Goal: Task Accomplishment & Management: Manage account settings

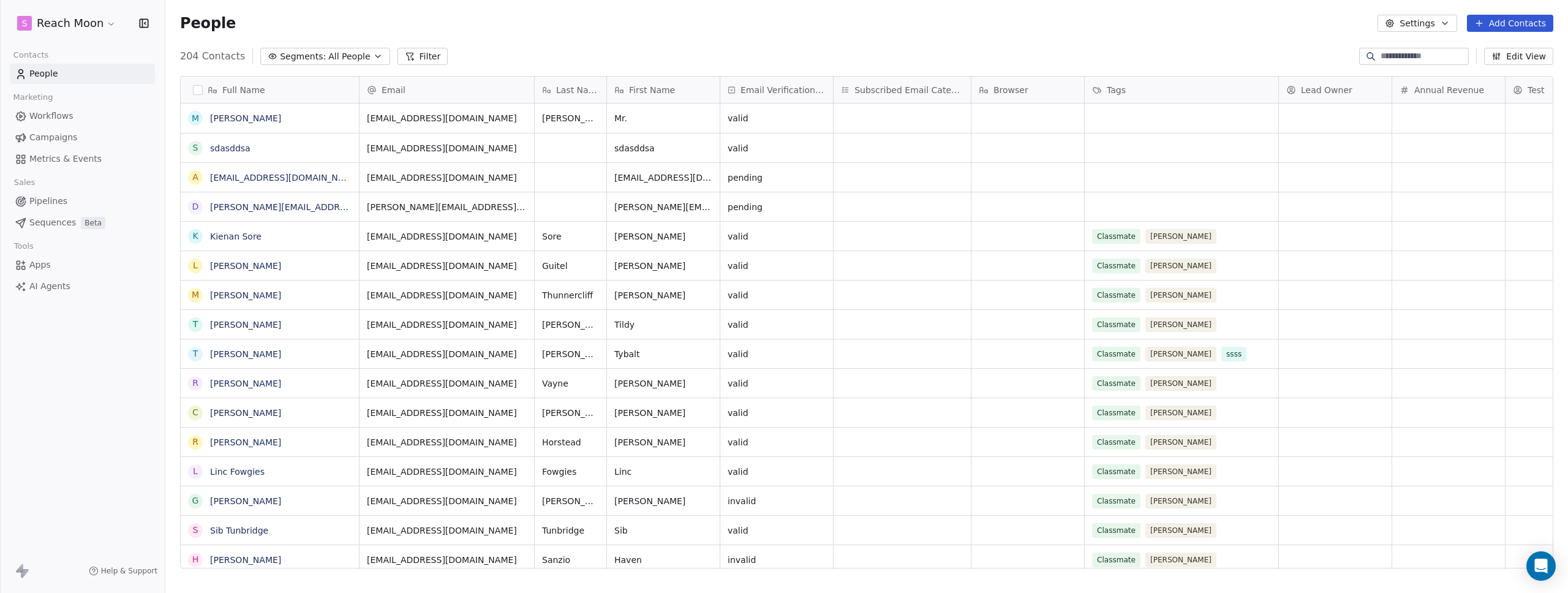
scroll to position [513, 1394]
click at [641, 30] on div "People Settings Add Contacts" at bounding box center [866, 23] width 1373 height 17
click at [38, 114] on span "Workflows" at bounding box center [51, 116] width 44 height 13
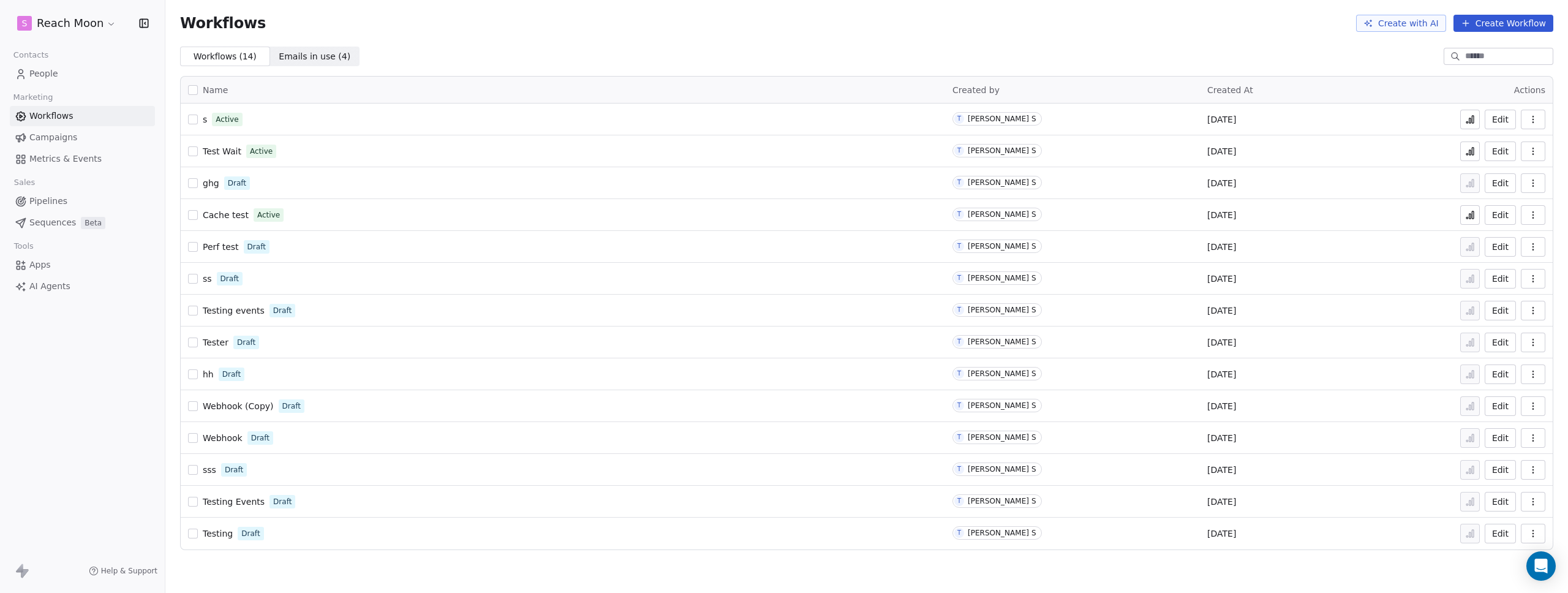
click at [204, 120] on span "s" at bounding box center [205, 119] width 5 height 10
click at [47, 71] on span "People" at bounding box center [43, 73] width 28 height 13
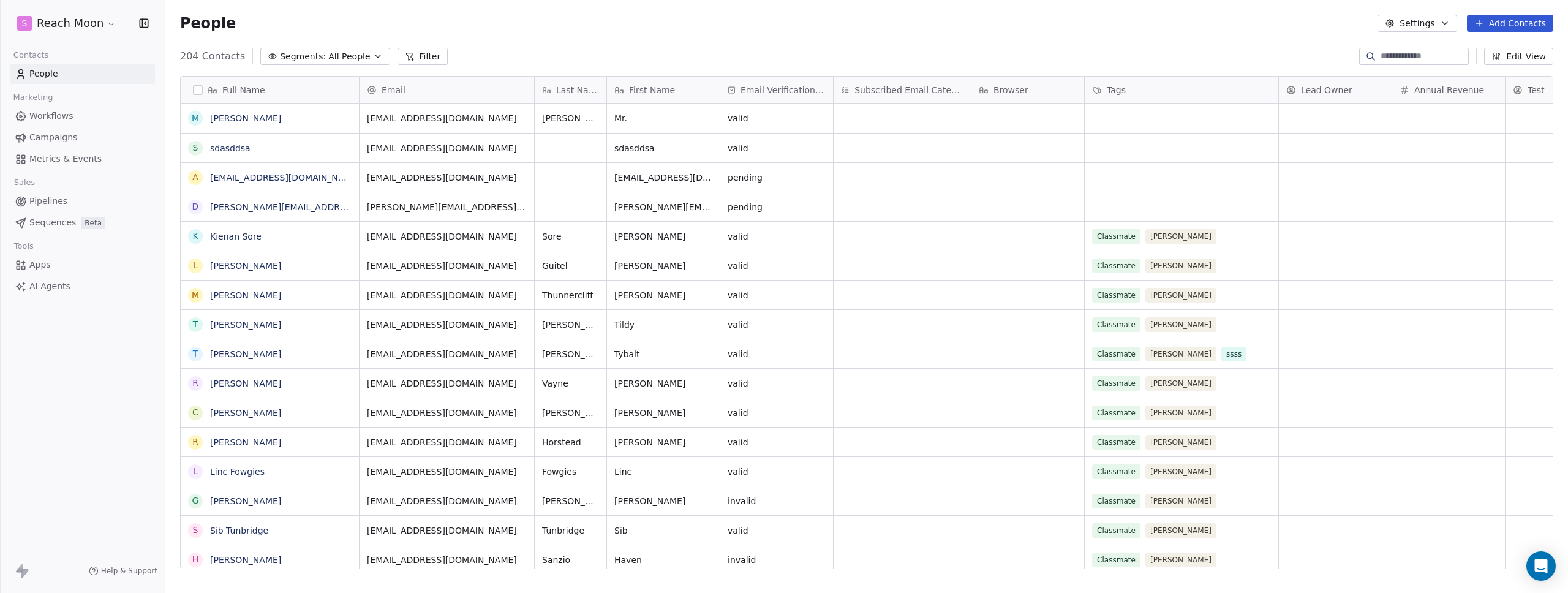
scroll to position [513, 1394]
click at [846, 29] on div "People Settings Add Contacts" at bounding box center [866, 23] width 1373 height 17
click at [792, 32] on div "People Settings Add Contacts" at bounding box center [866, 23] width 1373 height 17
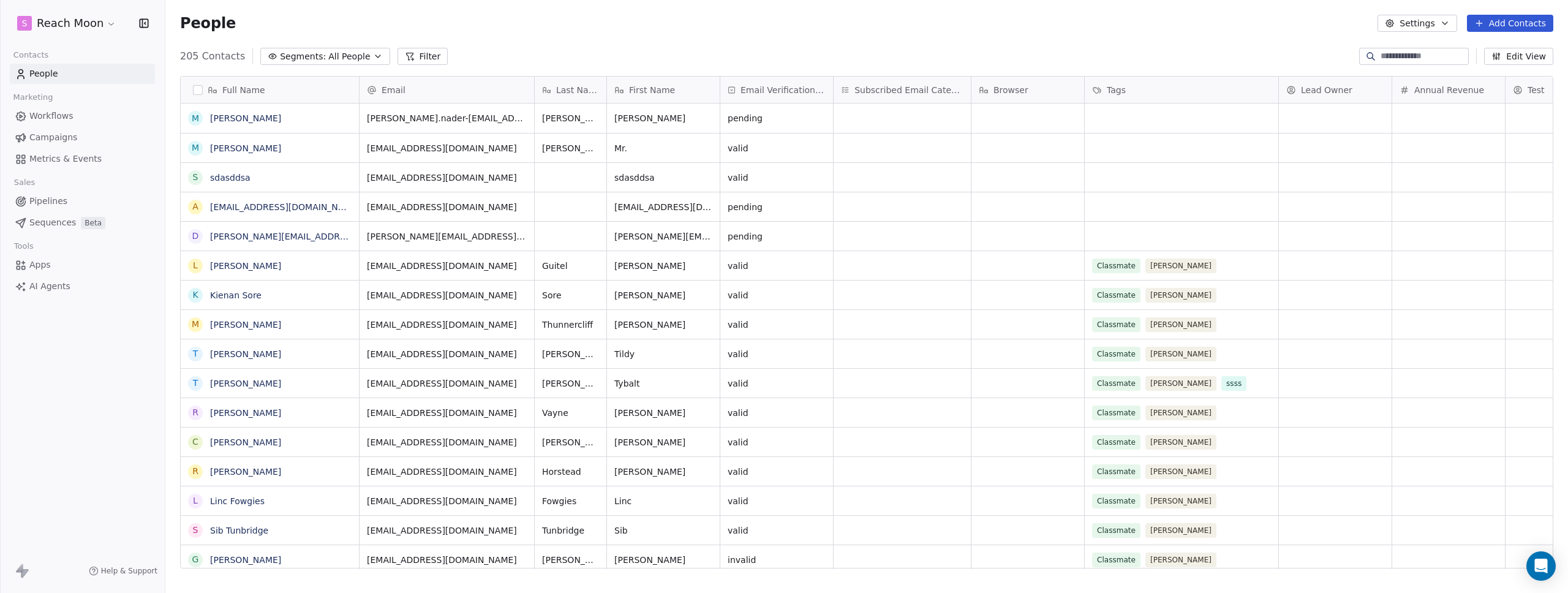
click at [641, 31] on div "People Settings Add Contacts" at bounding box center [866, 23] width 1373 height 17
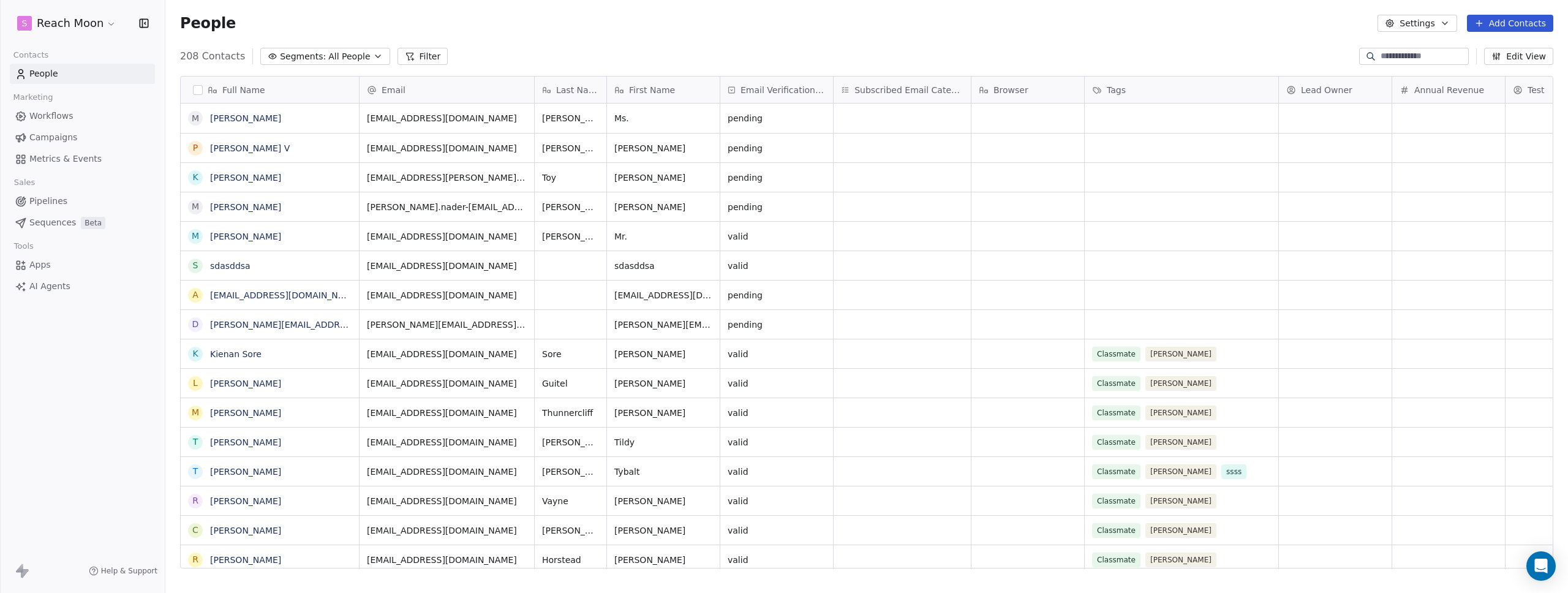
scroll to position [513, 1394]
click at [286, 116] on span "Ms. Terri Yost" at bounding box center [270, 119] width 119 height 12
click at [286, 116] on textarea "**********" at bounding box center [270, 122] width 177 height 38
click at [302, 127] on textarea "**********" at bounding box center [270, 122] width 177 height 38
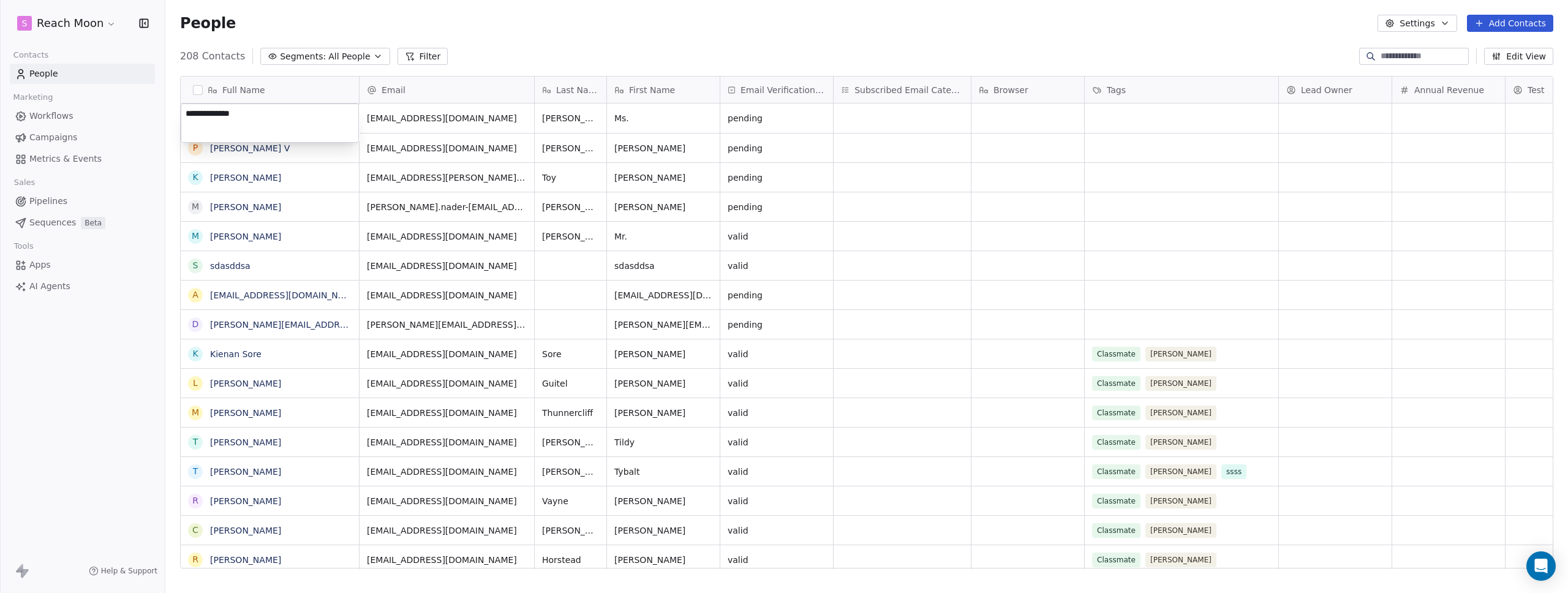
type textarea "**********"
click at [597, 39] on html "S Reach Moon Contacts People Marketing Workflows Campaigns Metrics & Events Sal…" at bounding box center [784, 296] width 1568 height 593
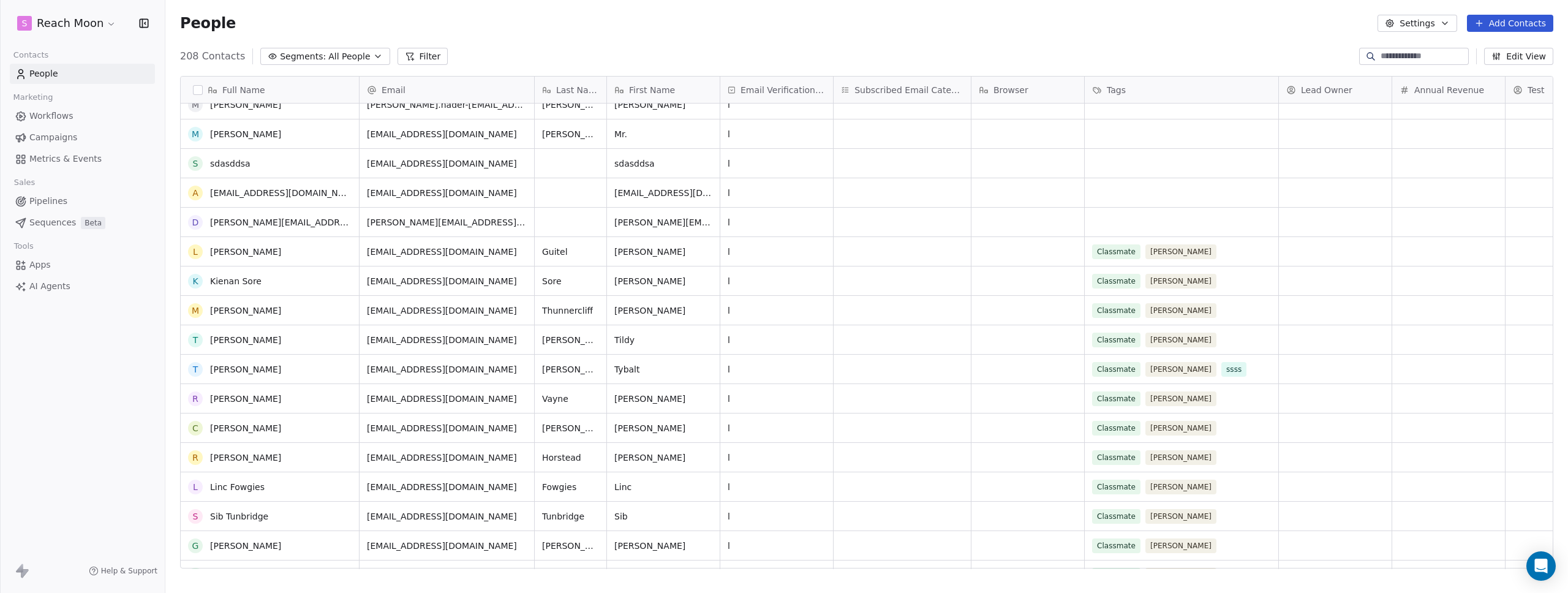
scroll to position [0, 0]
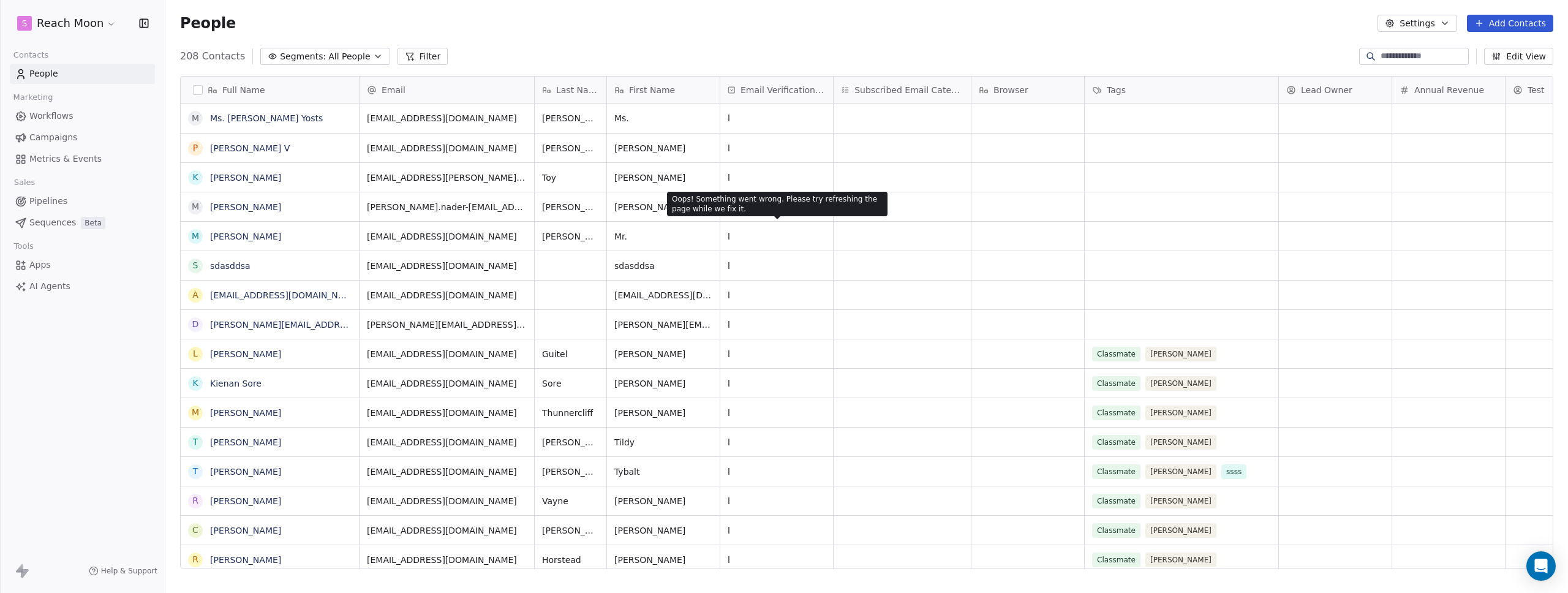
click at [795, 243] on div "l" at bounding box center [776, 236] width 112 height 28
click at [735, 238] on div "l" at bounding box center [776, 236] width 112 height 28
drag, startPoint x: 834, startPoint y: 25, endPoint x: 832, endPoint y: 4, distance: 21.1
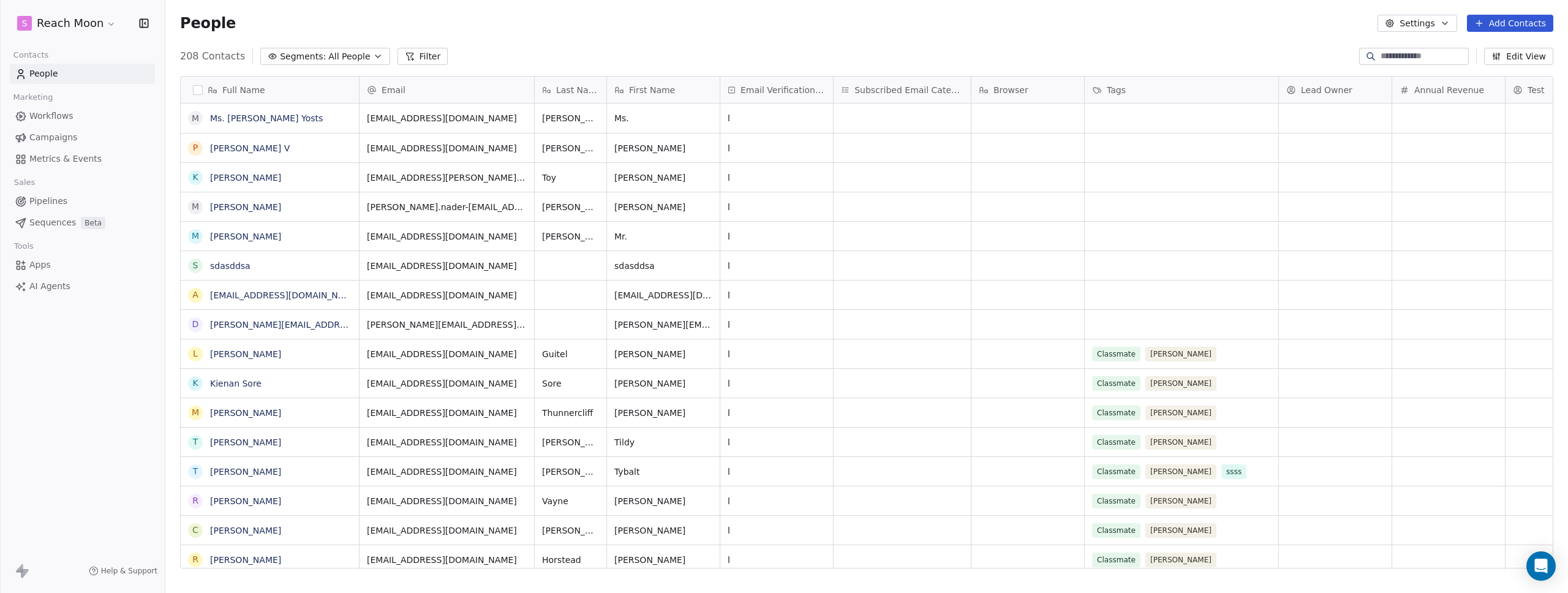
click at [834, 25] on div "People Settings Add Contacts" at bounding box center [866, 23] width 1373 height 17
click at [292, 241] on span "Mr. Derrick Tillman" at bounding box center [270, 236] width 119 height 12
click at [292, 241] on textarea "**********" at bounding box center [270, 240] width 177 height 38
type textarea "**********"
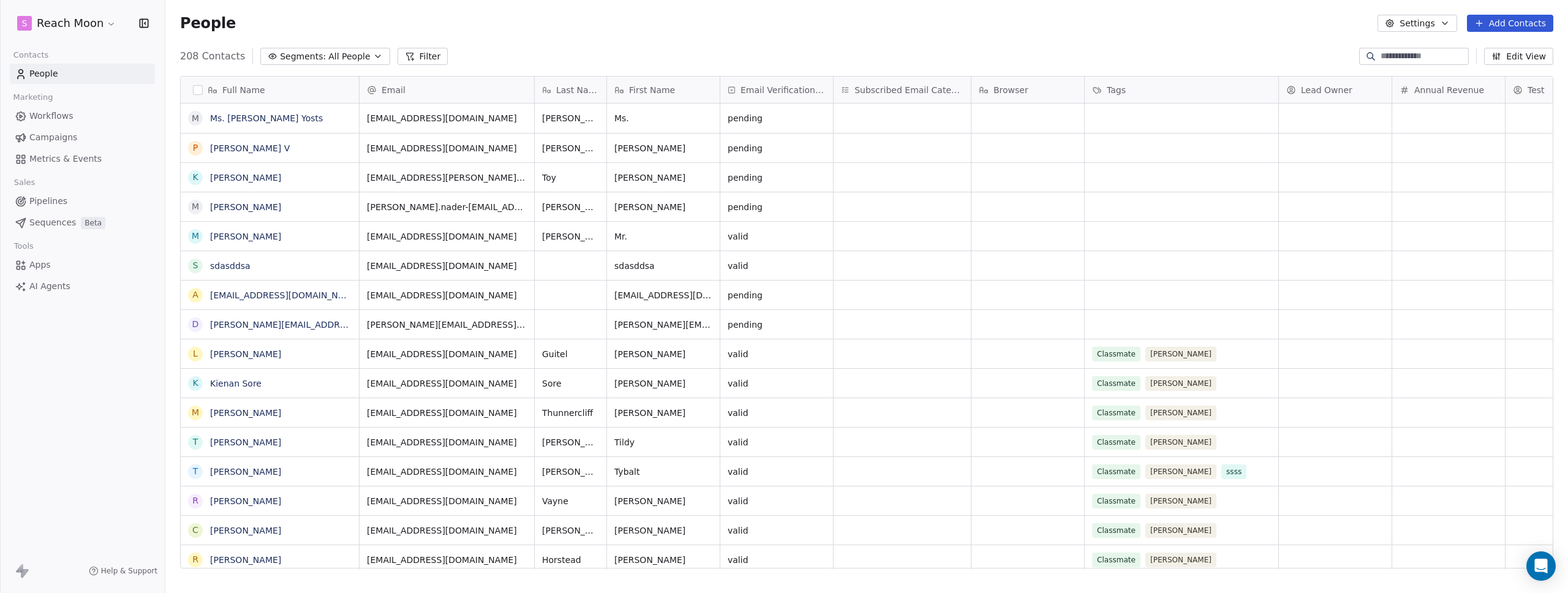
click at [604, 25] on html "S Reach Moon Contacts People Marketing Workflows Campaigns Metrics & Events Sal…" at bounding box center [784, 296] width 1568 height 593
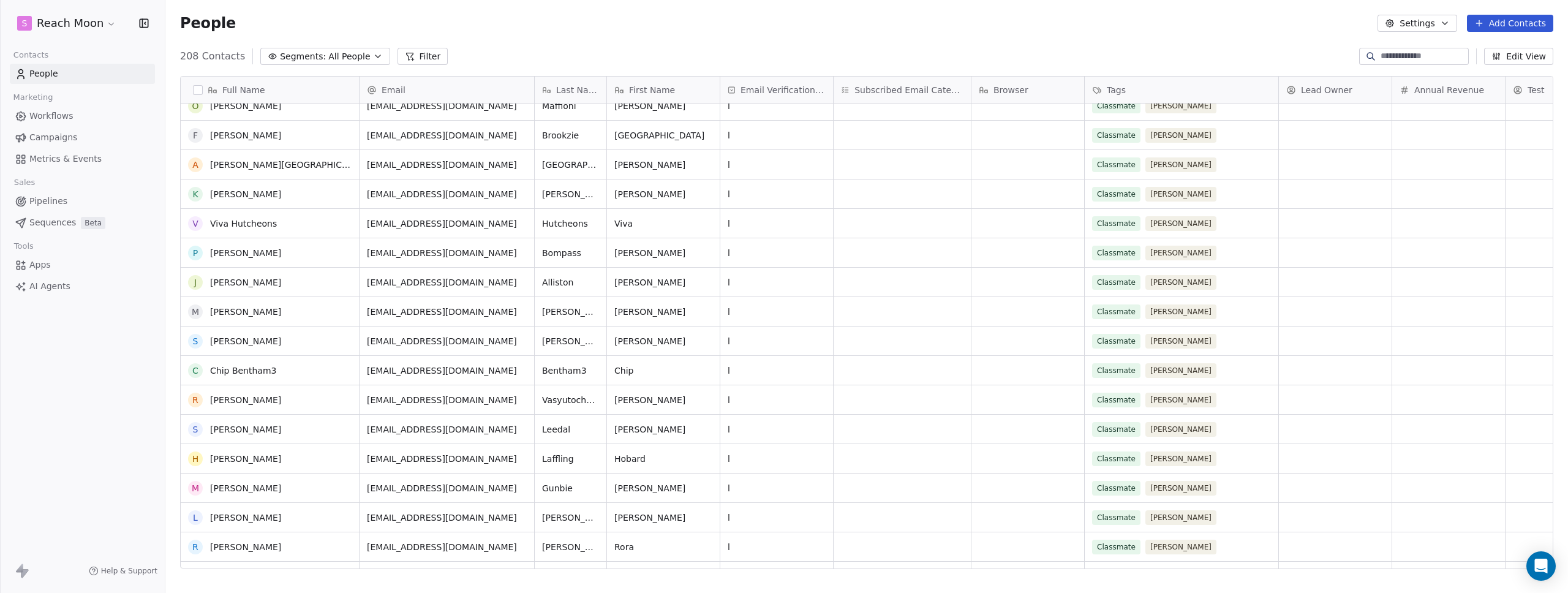
scroll to position [0, 0]
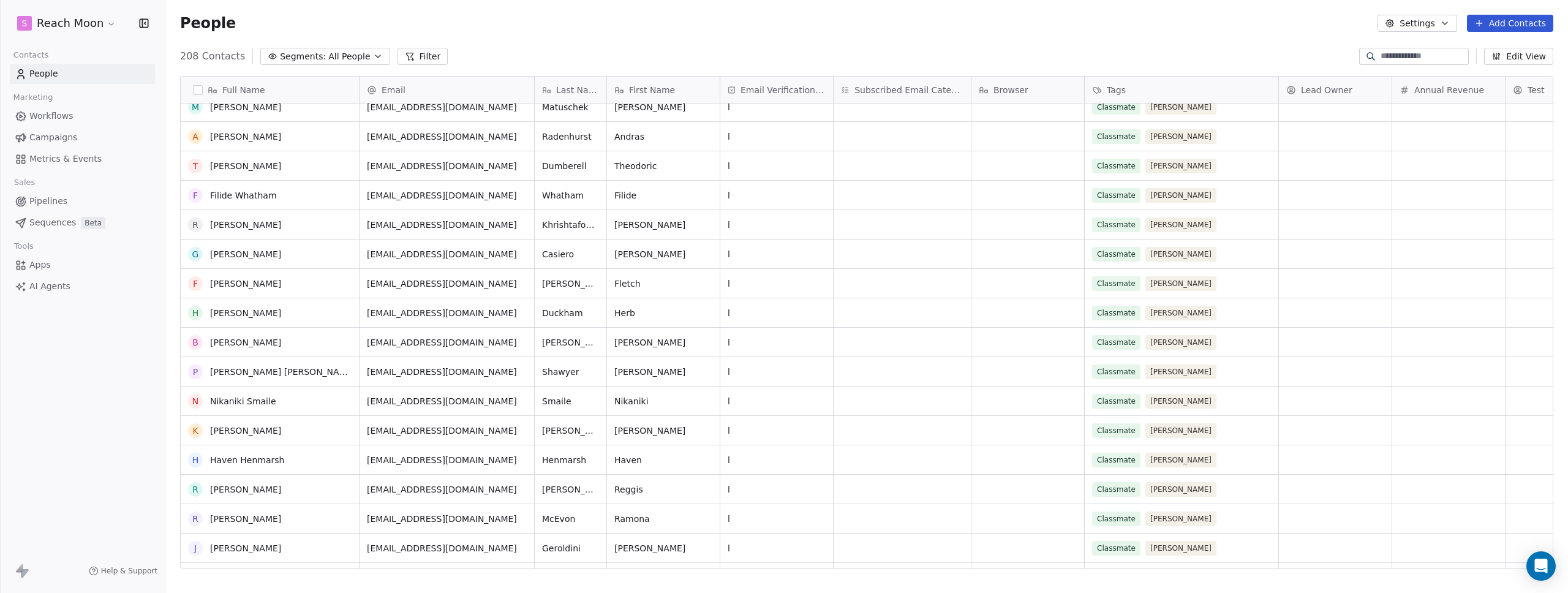
click at [762, 341] on div "l" at bounding box center [776, 342] width 112 height 28
click at [756, 313] on div "l" at bounding box center [776, 312] width 112 height 28
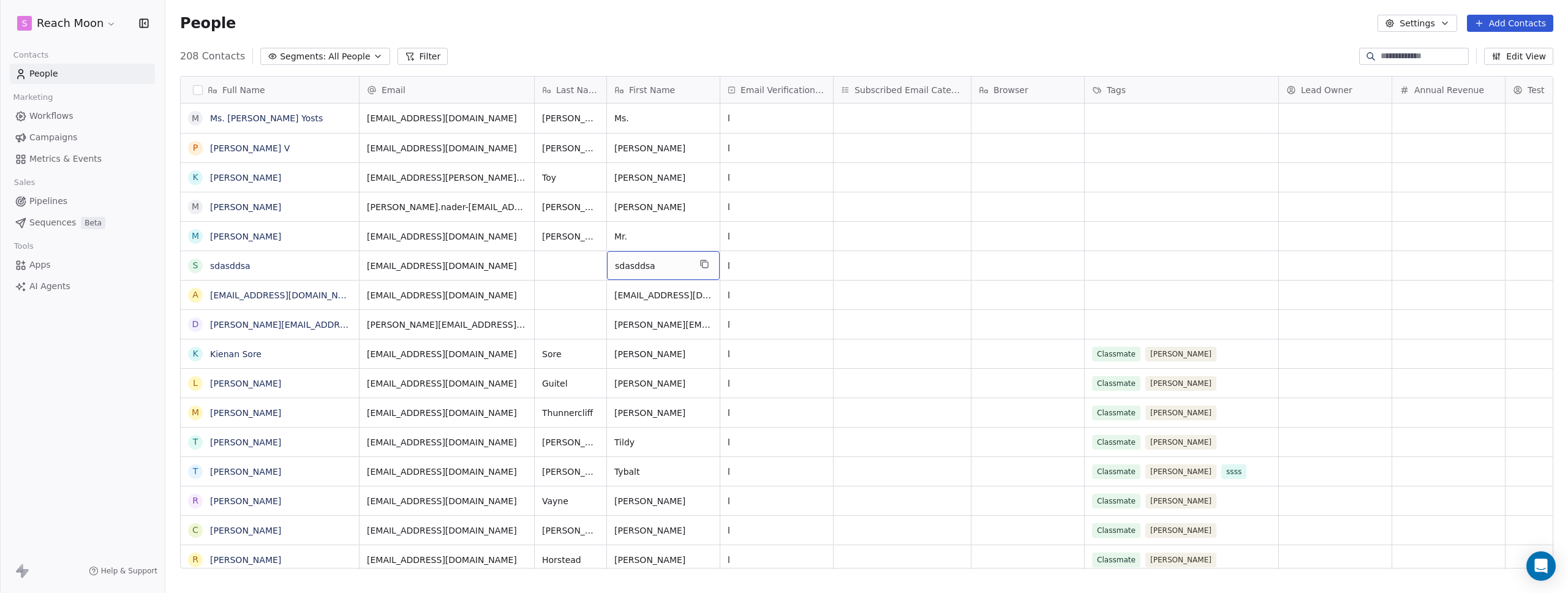
click at [672, 252] on div "sdasddsa" at bounding box center [663, 265] width 112 height 28
click at [667, 262] on textarea "********" at bounding box center [663, 270] width 112 height 38
click at [718, 214] on html "S Reach Moon Contacts People Marketing Workflows Campaigns Metrics & Events Sal…" at bounding box center [784, 296] width 1568 height 593
click at [831, 203] on div "l" at bounding box center [776, 206] width 112 height 28
click at [830, 203] on div "l" at bounding box center [776, 206] width 112 height 28
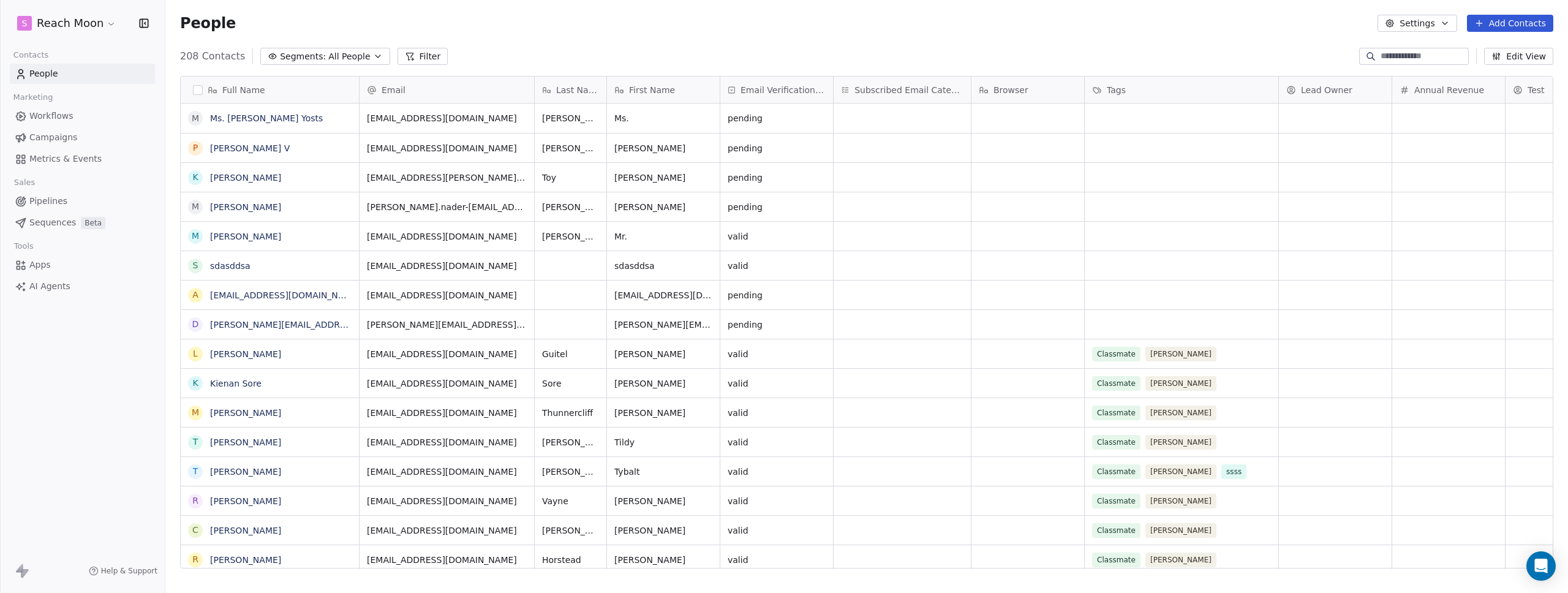
scroll to position [513, 1394]
drag, startPoint x: 676, startPoint y: 30, endPoint x: 654, endPoint y: 23, distance: 23.1
click at [676, 30] on div "People Settings Add Contacts" at bounding box center [866, 23] width 1373 height 17
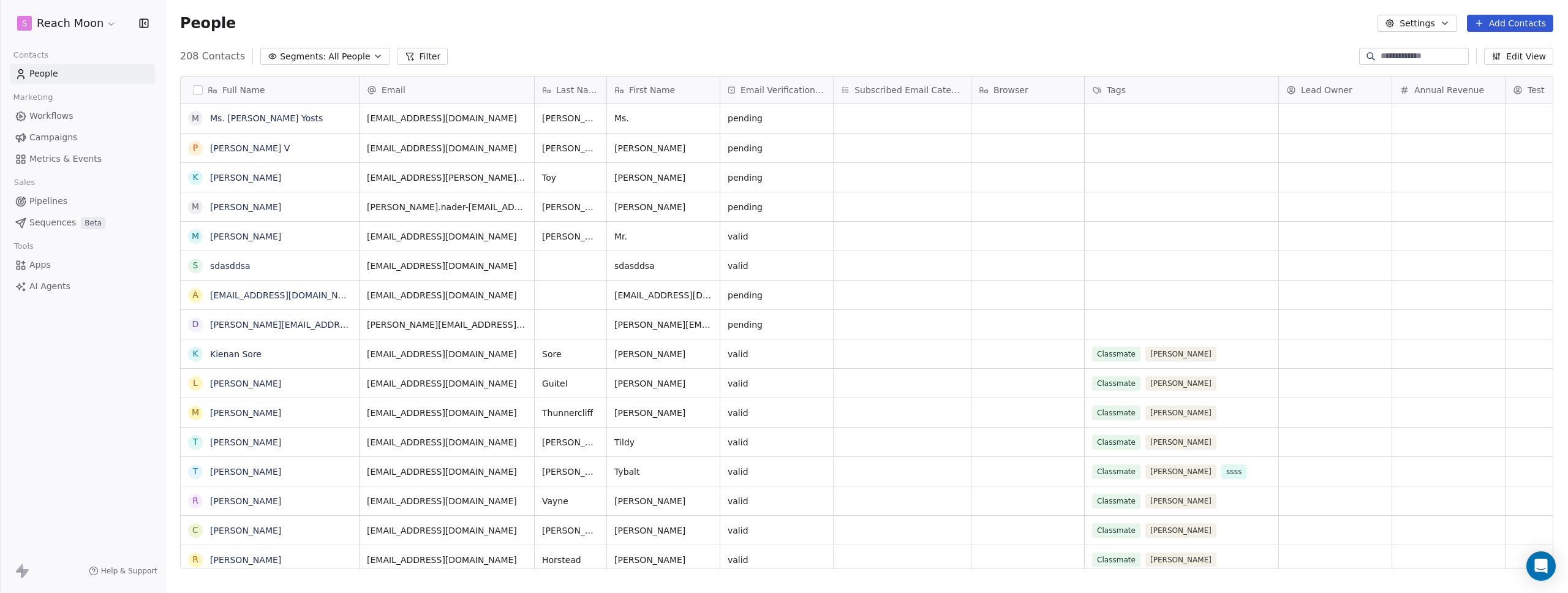
click at [742, 53] on div "208 Contacts Segments: All People Filter Edit View" at bounding box center [867, 55] width 1403 height 19
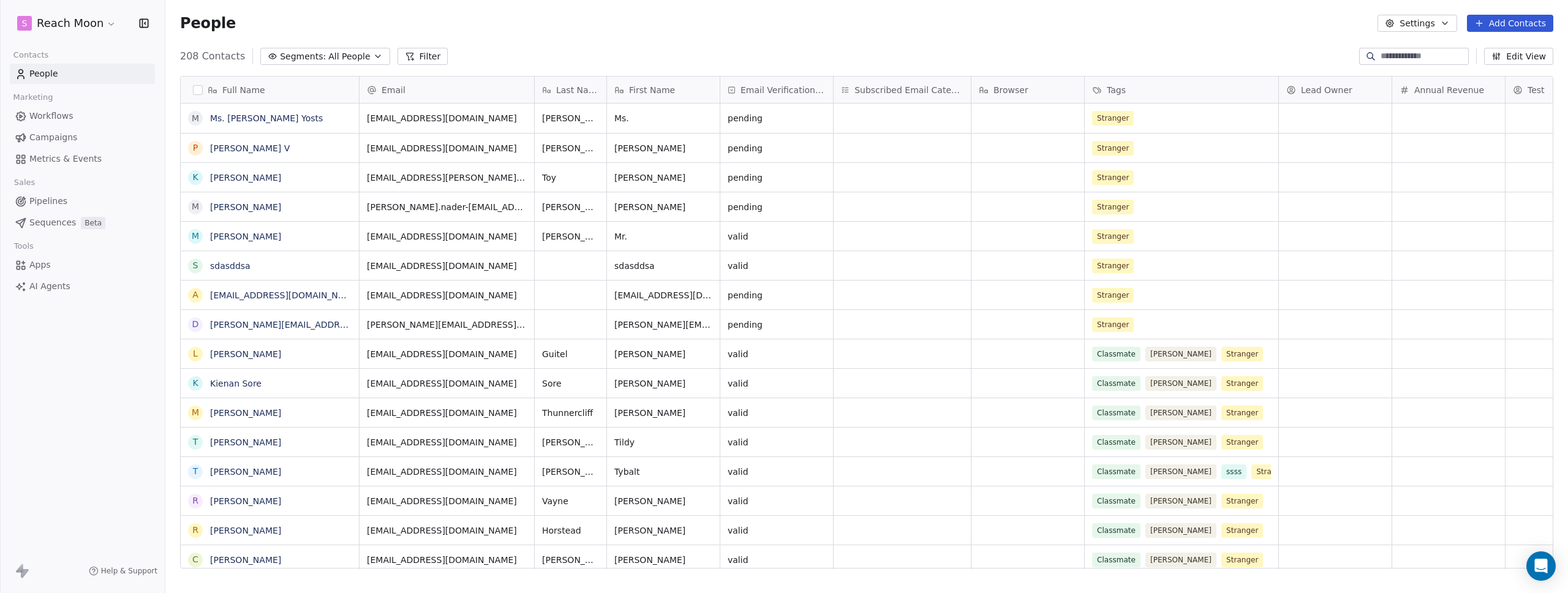
click at [714, 28] on div "People Settings Add Contacts" at bounding box center [866, 23] width 1373 height 17
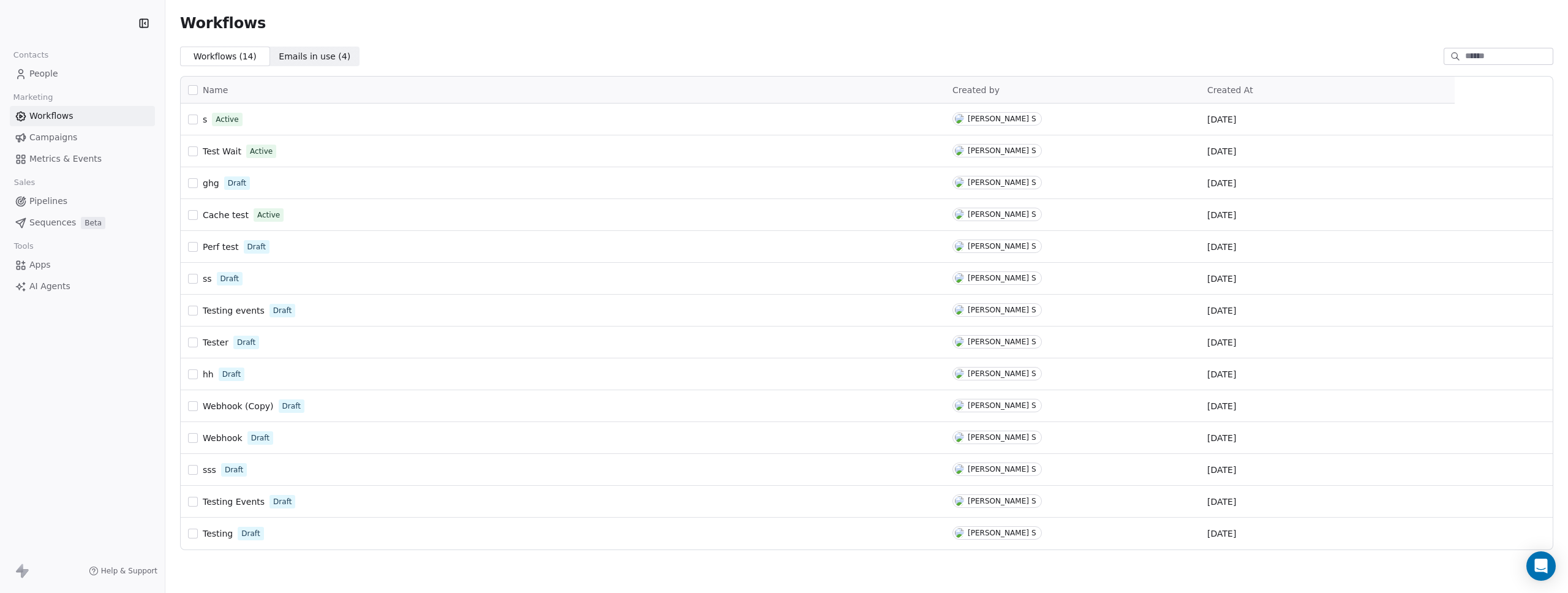
click at [19, 74] on icon at bounding box center [21, 74] width 12 height 12
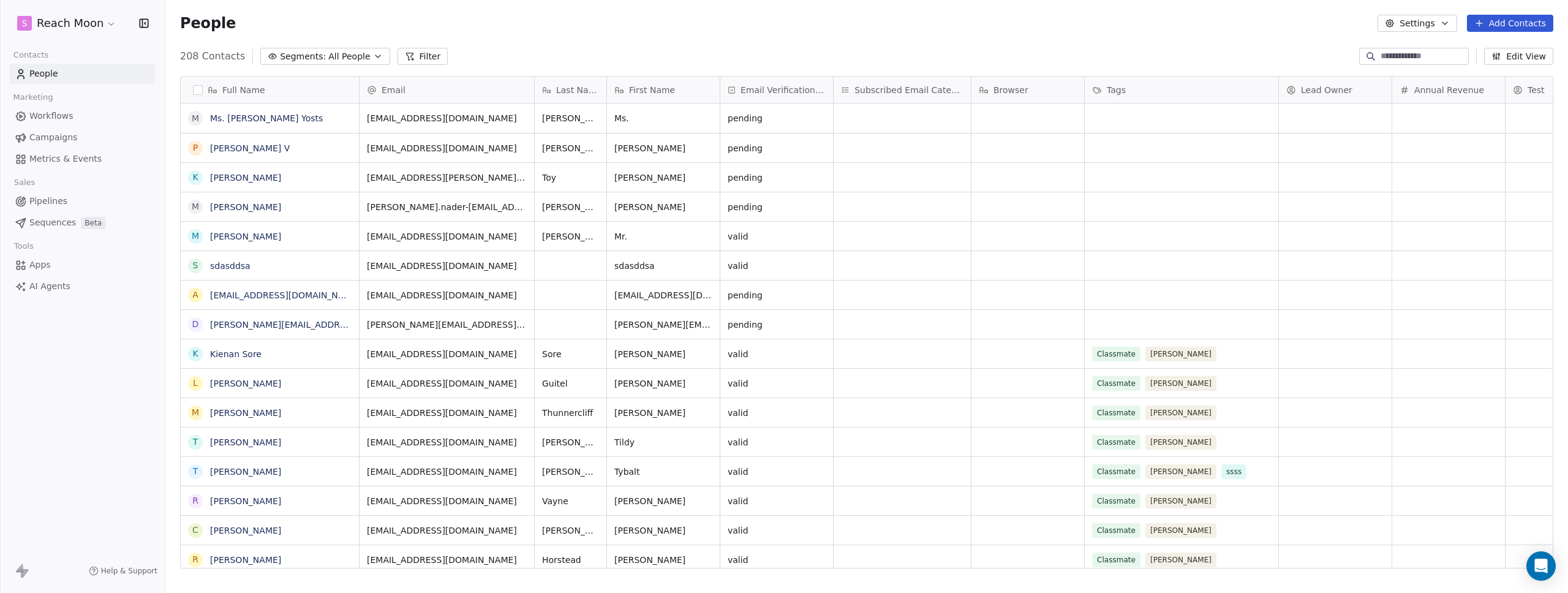
scroll to position [513, 1394]
click at [198, 92] on button "button" at bounding box center [198, 90] width 10 height 10
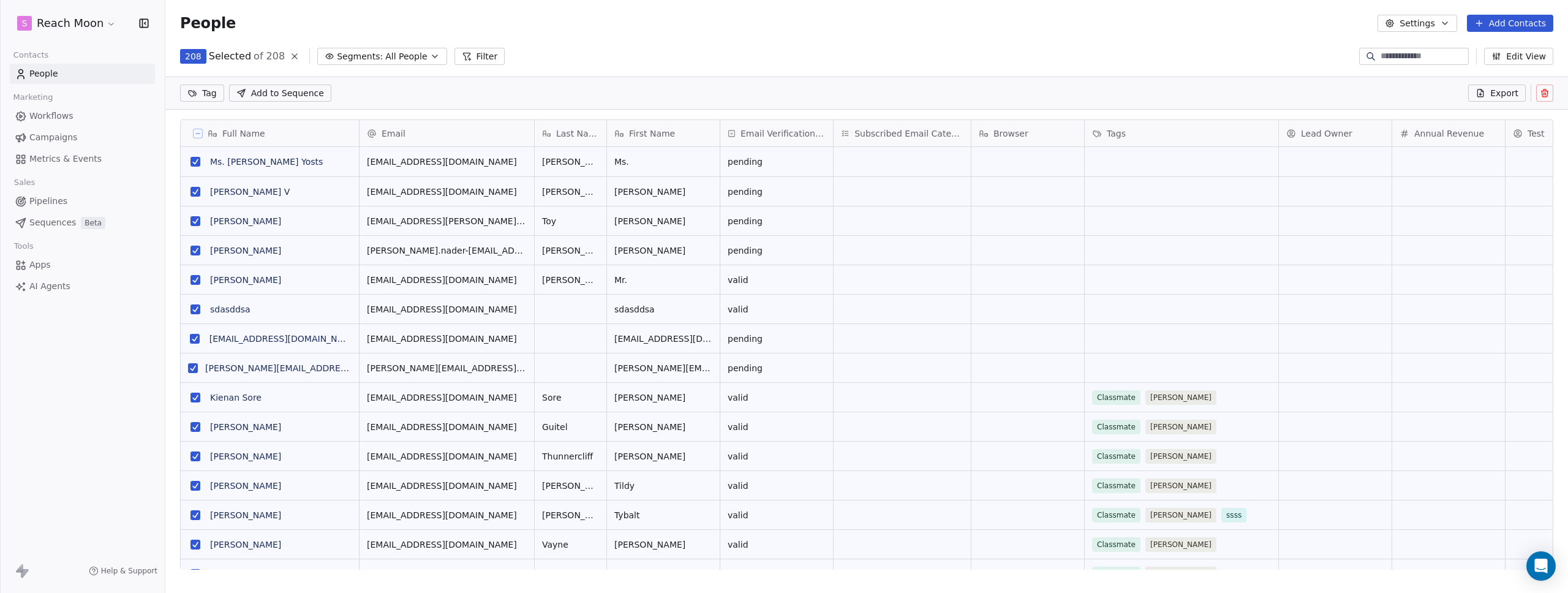
click at [193, 131] on div "Full Name" at bounding box center [268, 133] width 161 height 12
click at [698, 41] on html "S Reach Moon Contacts People Marketing Workflows Campaigns Metrics & Events Sal…" at bounding box center [784, 296] width 1568 height 593
click at [1151, 199] on div "grid" at bounding box center [1181, 191] width 193 height 28
click at [1137, 166] on html "S Reach Moon Contacts People Marketing Workflows Campaigns Metrics & Events Sal…" at bounding box center [784, 296] width 1568 height 593
click at [216, 95] on html "S Reach Moon Contacts People Marketing Workflows Campaigns Metrics & Events Sal…" at bounding box center [784, 296] width 1568 height 593
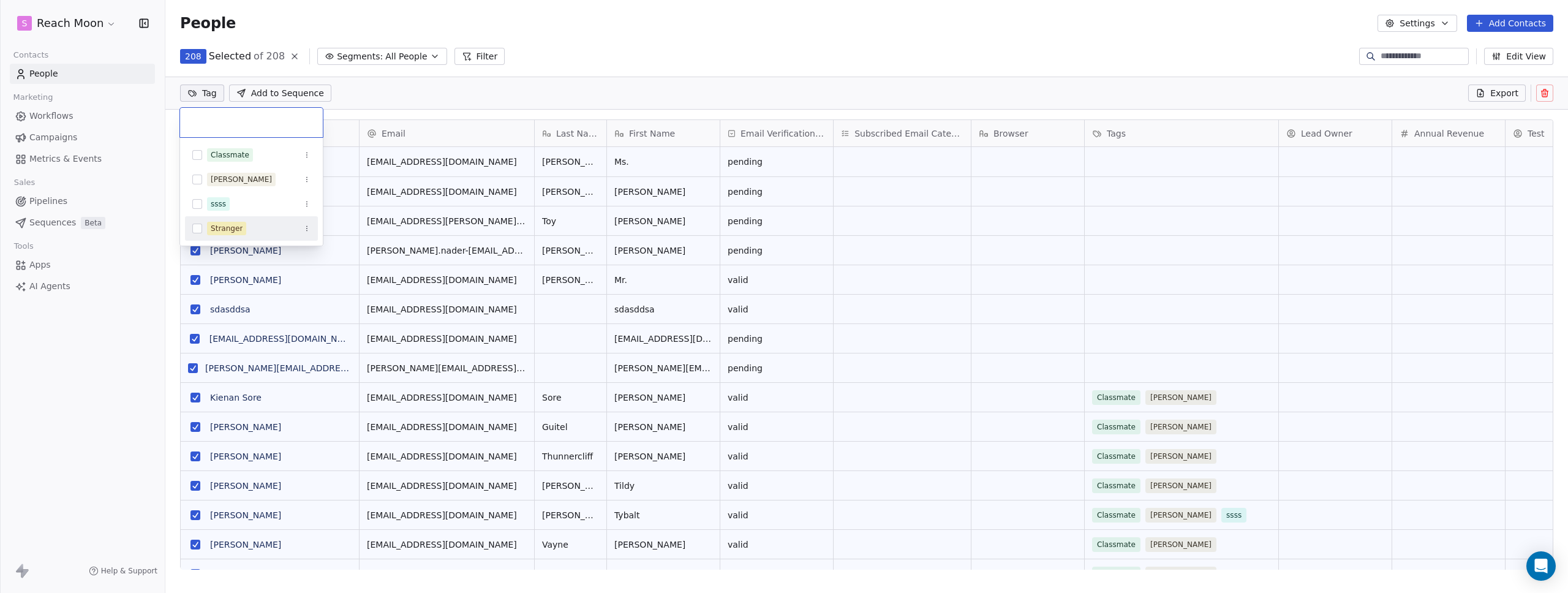
click at [242, 226] on span "Stranger" at bounding box center [226, 228] width 39 height 13
click at [575, 37] on html "S Reach Moon Contacts People Marketing Workflows Campaigns Metrics & Events Sal…" at bounding box center [784, 296] width 1568 height 593
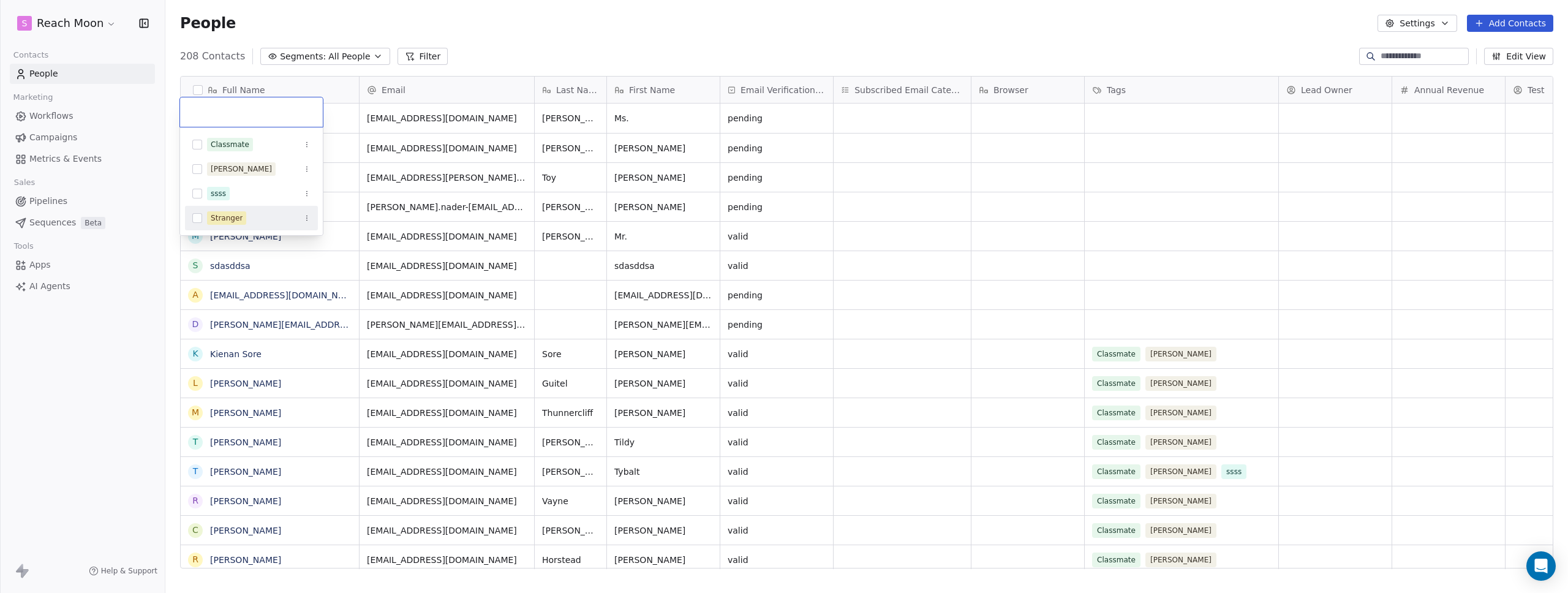
scroll to position [8, 0]
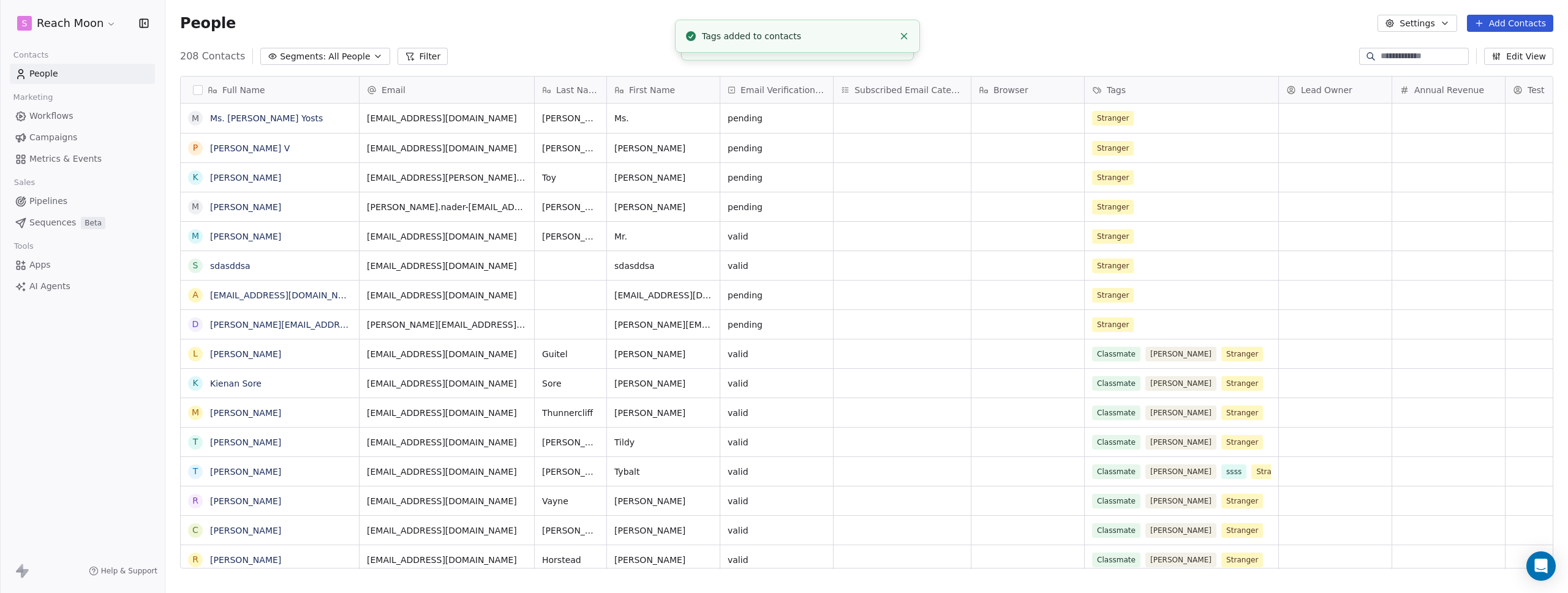
click at [521, 40] on div "People Settings Add Contacts" at bounding box center [867, 23] width 1403 height 46
click at [598, 62] on div "208 Contacts Segments: All People Filter Edit View" at bounding box center [867, 55] width 1403 height 19
